Goal: Task Accomplishment & Management: Use online tool/utility

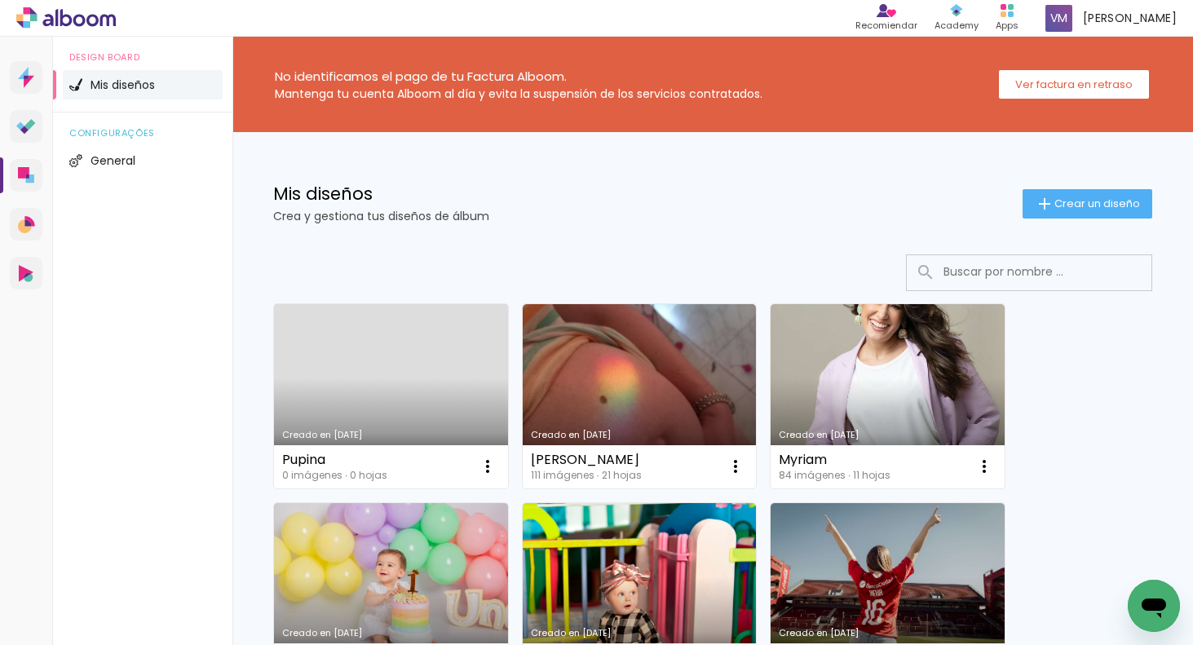
click at [414, 372] on link "Creado en [DATE]" at bounding box center [391, 396] width 234 height 184
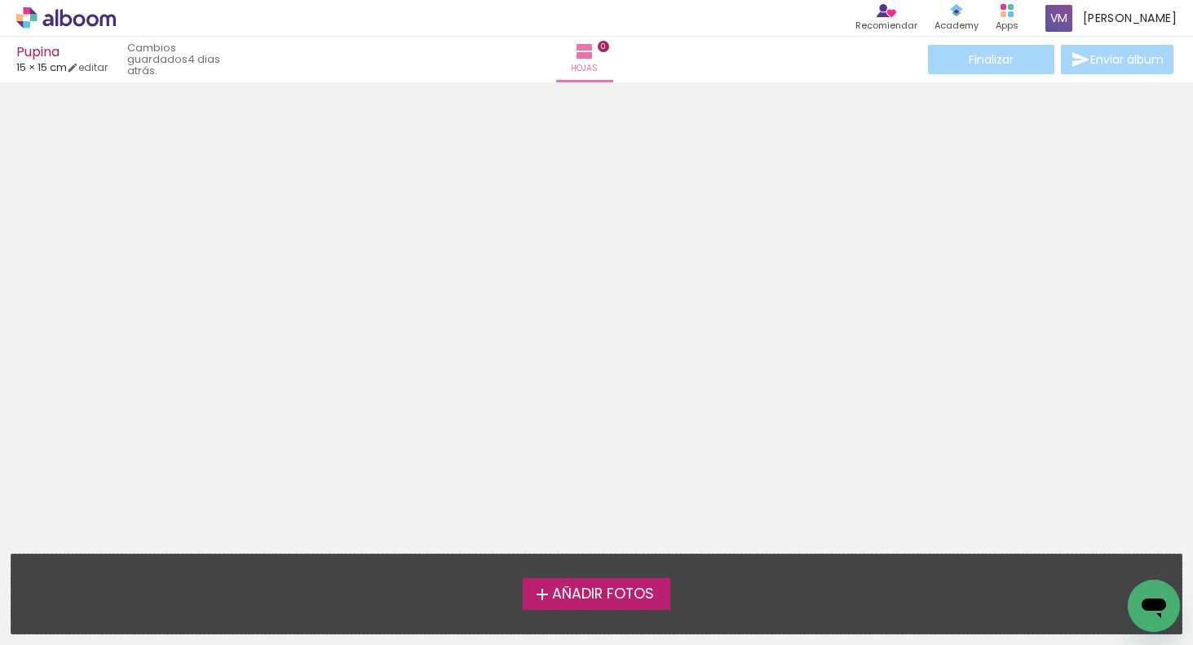
click at [562, 599] on span "Añadir Fotos" at bounding box center [603, 594] width 102 height 15
click at [0, 0] on input "file" at bounding box center [0, 0] width 0 height 0
